Goal: Task Accomplishment & Management: Manage account settings

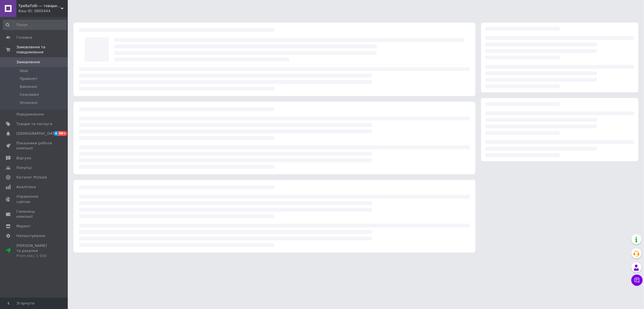
click at [29, 60] on span "Замовлення" at bounding box center [27, 62] width 23 height 5
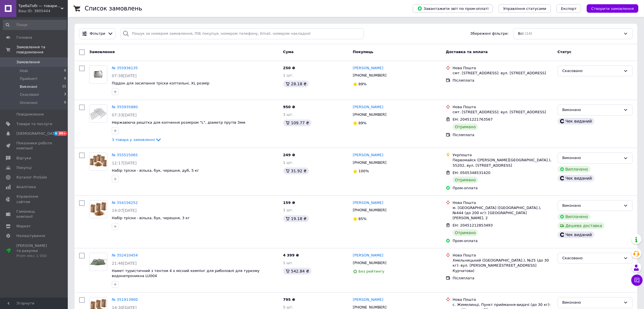
click at [40, 83] on li "Виконані 11" at bounding box center [34, 87] width 69 height 8
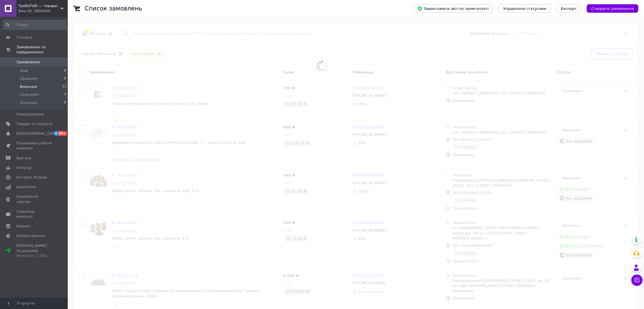
click at [41, 83] on li "Виконані 11" at bounding box center [34, 87] width 69 height 8
